Goal: Information Seeking & Learning: Check status

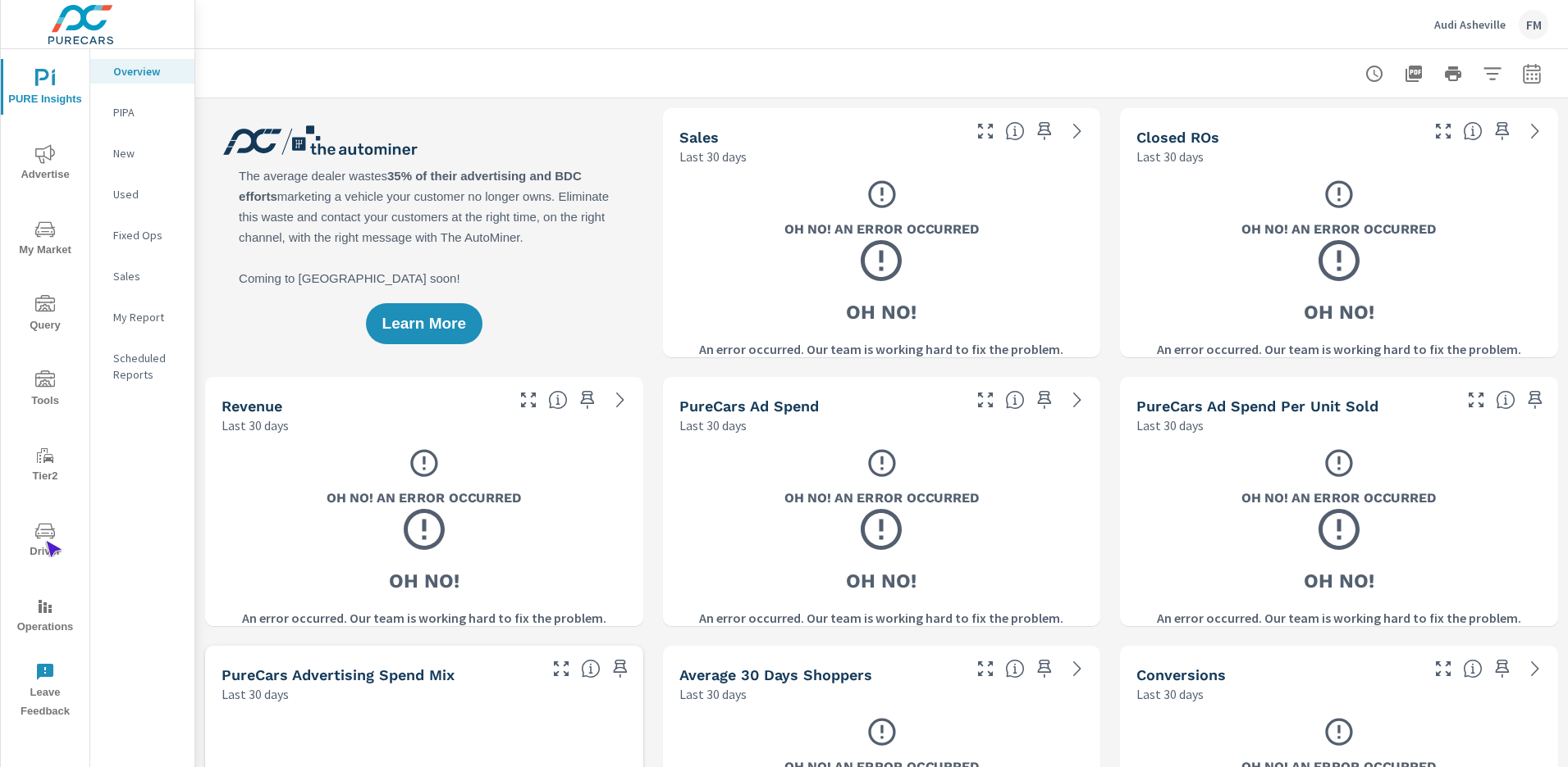
click at [45, 541] on span "Driver" at bounding box center [45, 542] width 79 height 40
